Goal: Information Seeking & Learning: Understand process/instructions

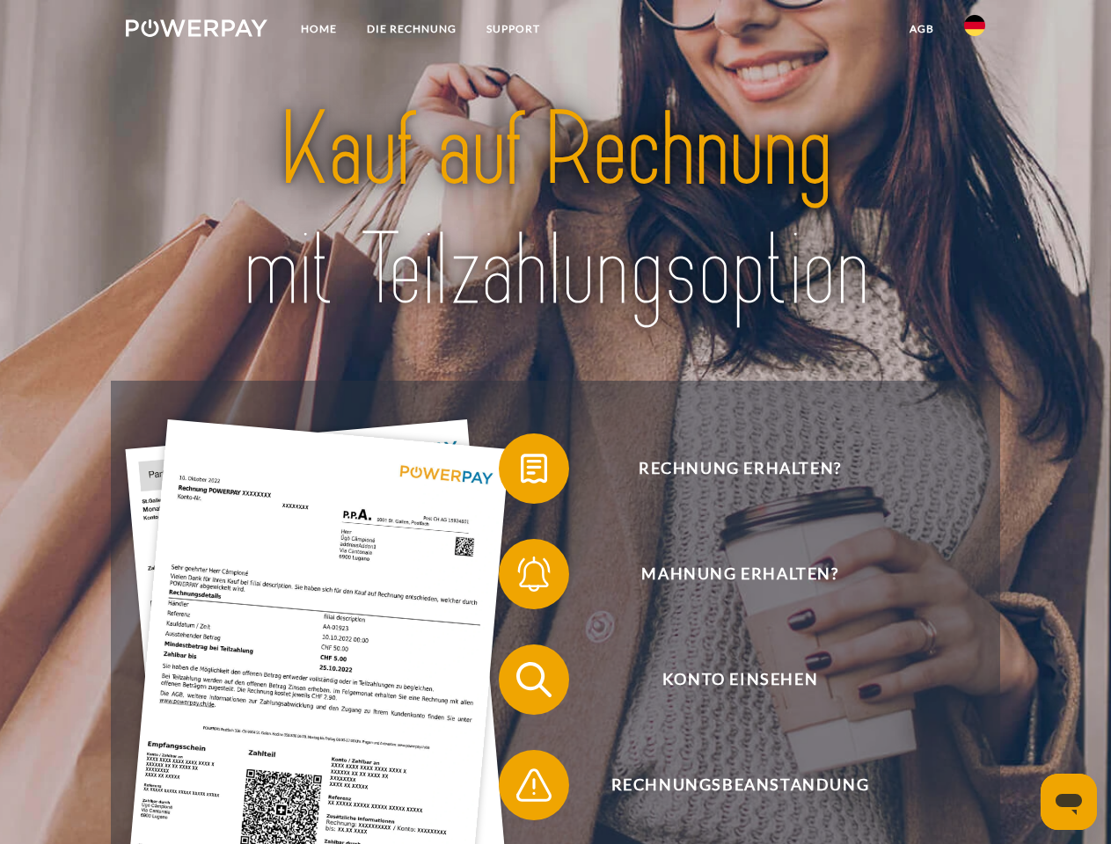
click at [196, 31] on img at bounding box center [197, 28] width 142 height 18
click at [975, 31] on img at bounding box center [974, 25] width 21 height 21
click at [921, 29] on link "agb" at bounding box center [921, 29] width 55 height 32
click at [521, 472] on span at bounding box center [508, 469] width 88 height 88
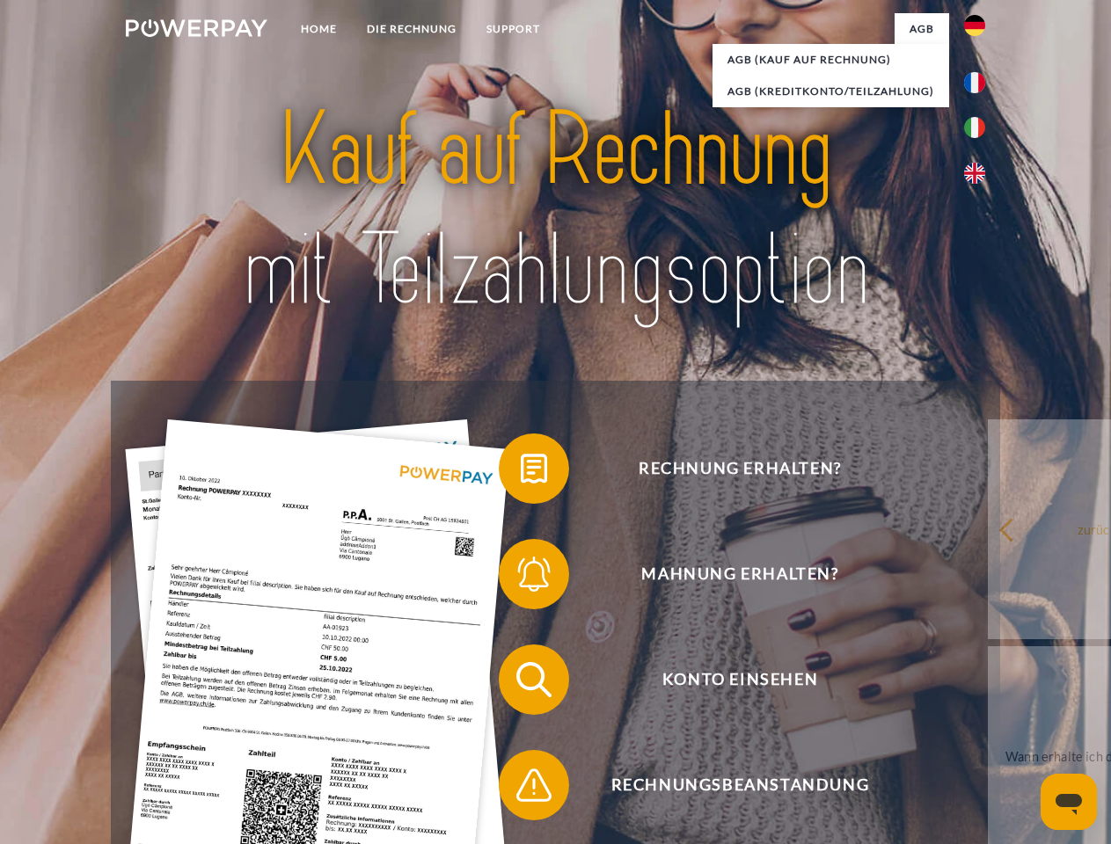
click at [521, 578] on div "Rechnung erhalten? Mahnung erhalten? Konto einsehen" at bounding box center [555, 733] width 888 height 704
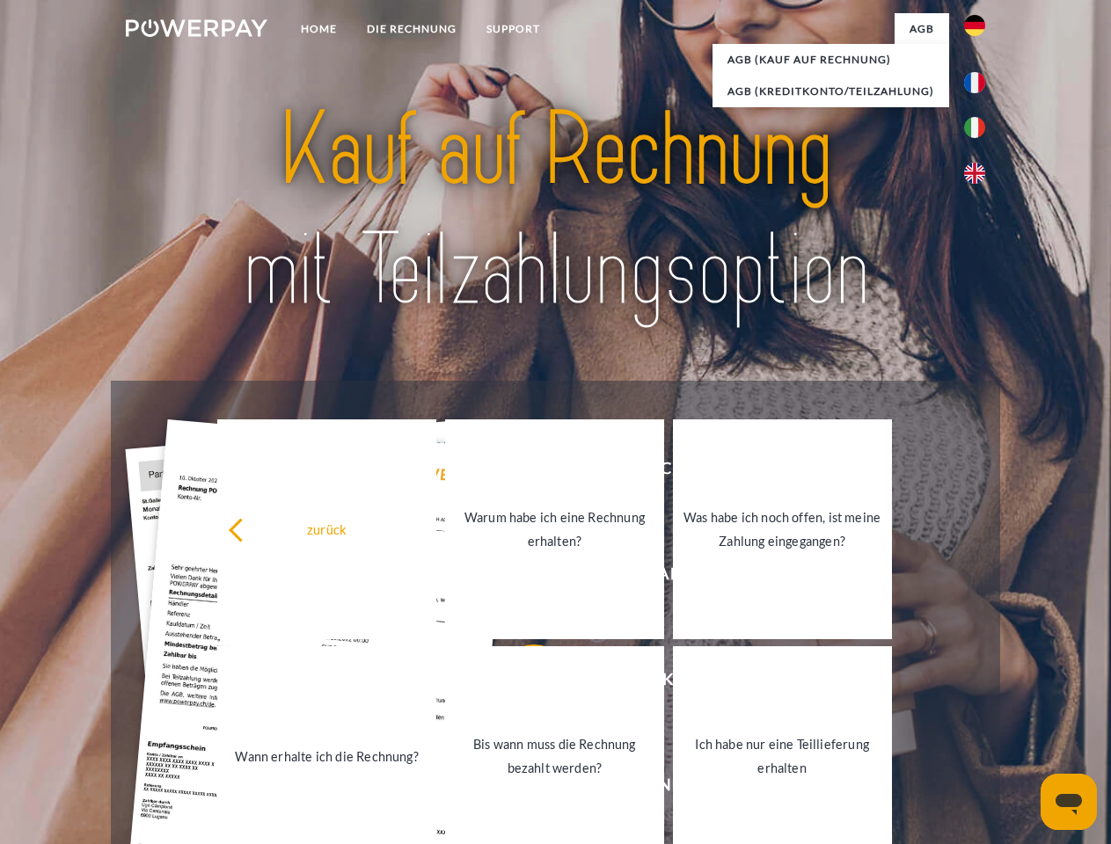
click at [521, 683] on link "Bis wann muss die Rechnung bezahlt werden?" at bounding box center [554, 756] width 219 height 220
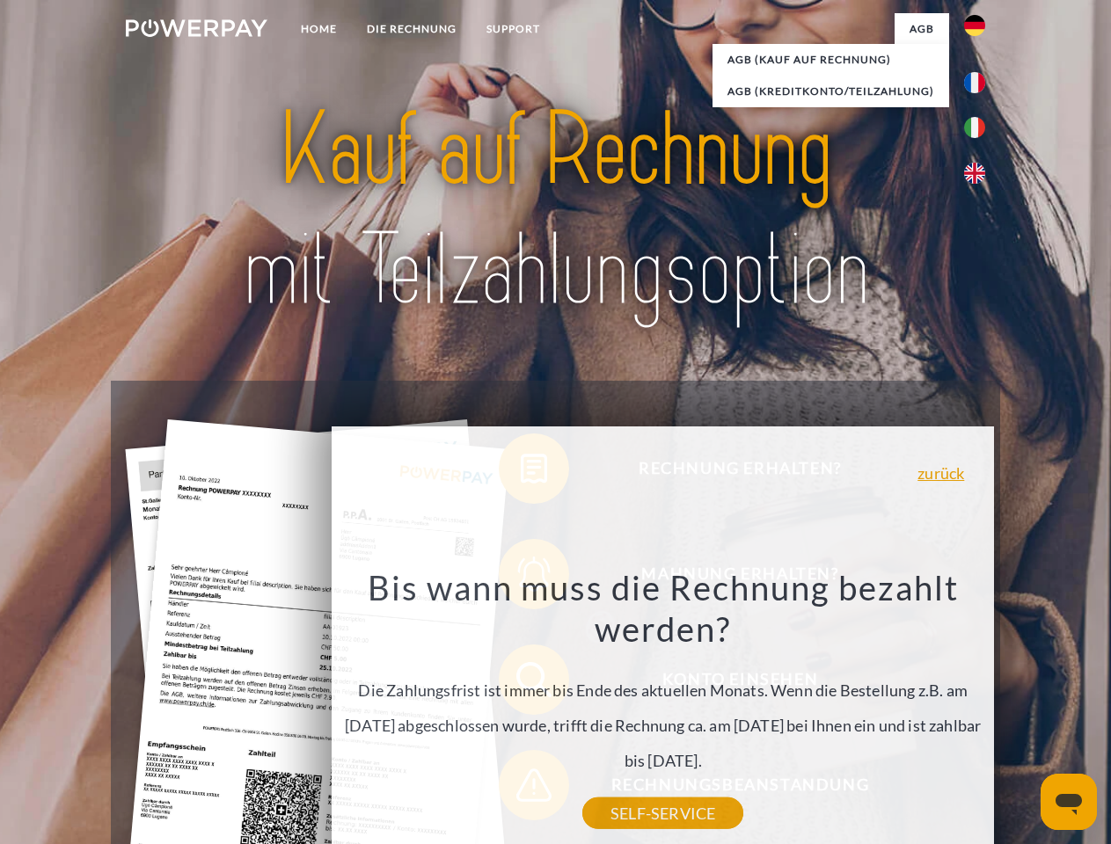
click at [521, 789] on div "Rechnung erhalten? Mahnung erhalten? Konto einsehen" at bounding box center [555, 733] width 888 height 704
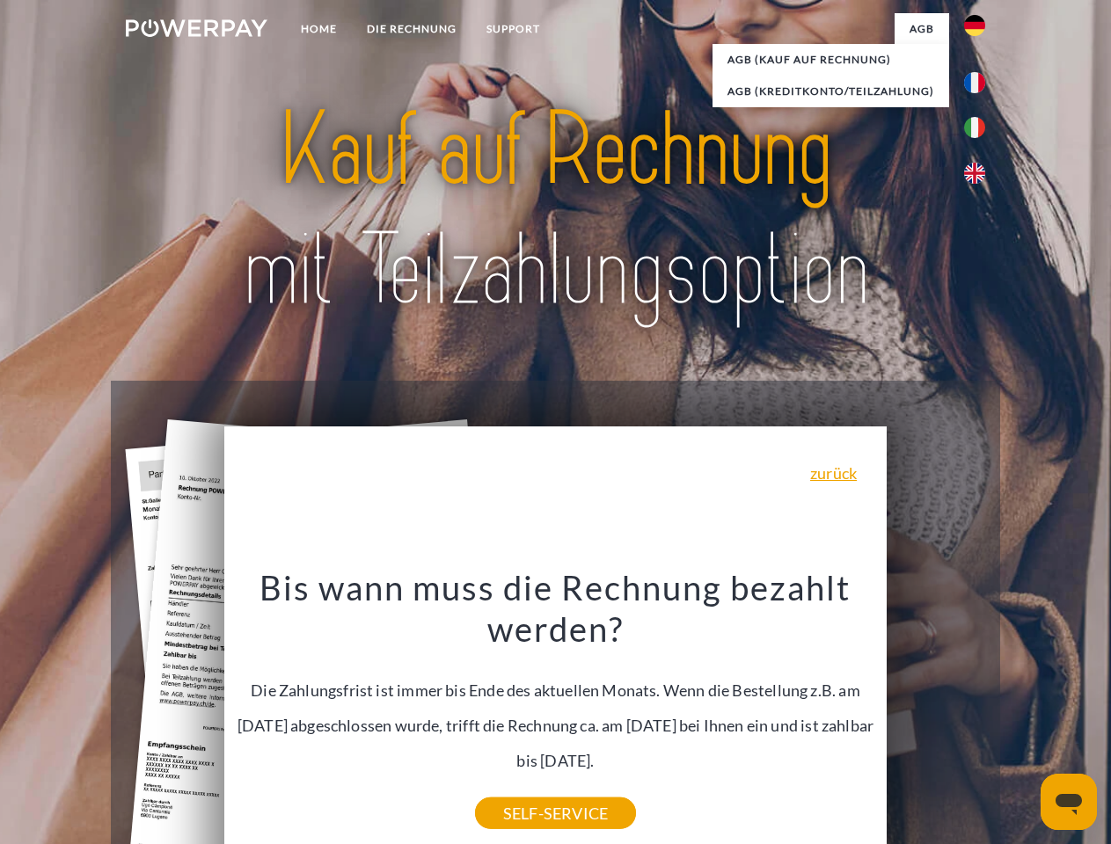
click at [1069, 802] on icon "Messaging-Fenster öffnen" at bounding box center [1068, 804] width 26 height 21
